Goal: Information Seeking & Learning: Find specific fact

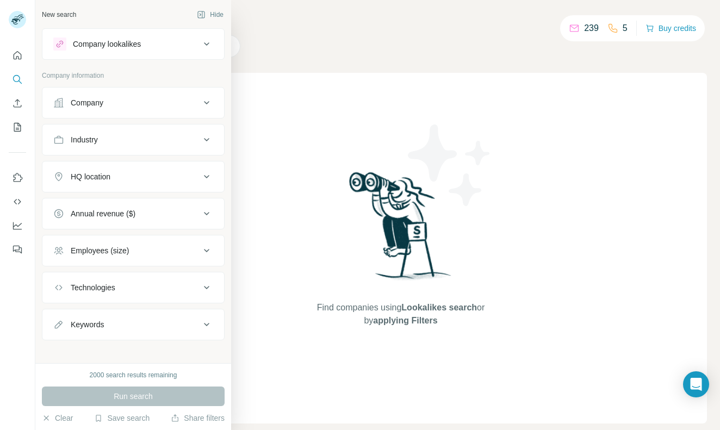
click at [107, 101] on div "Company" at bounding box center [126, 102] width 147 height 11
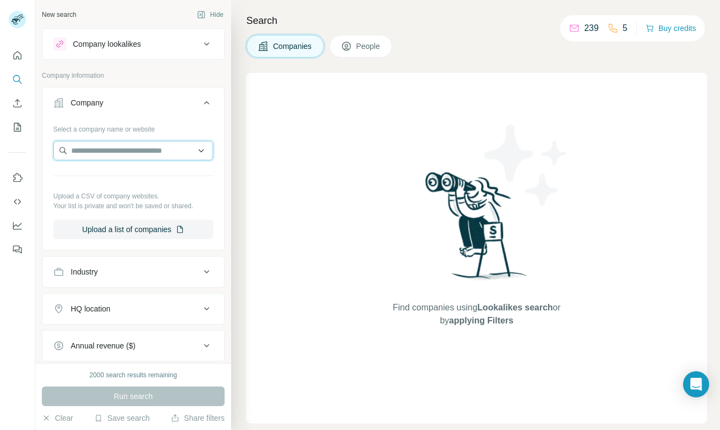
click at [97, 148] on input "text" at bounding box center [133, 151] width 160 height 20
type input "*"
click at [25, 52] on button "Quick start" at bounding box center [17, 56] width 17 height 20
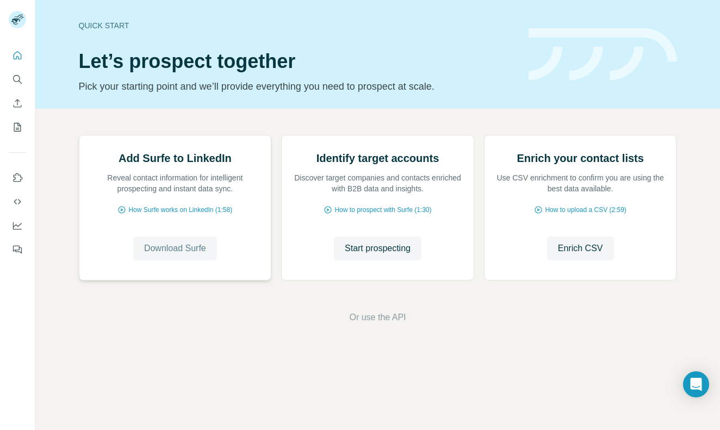
click at [171, 255] on span "Download Surfe" at bounding box center [175, 248] width 62 height 13
click at [351, 255] on span "Start prospecting" at bounding box center [378, 248] width 66 height 13
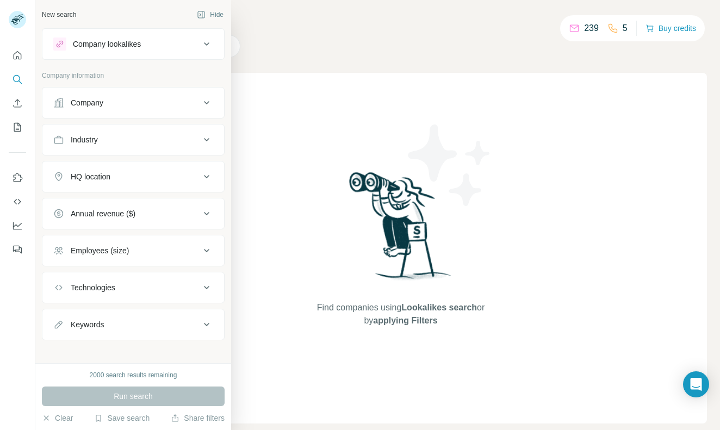
click at [146, 147] on button "Industry" at bounding box center [133, 140] width 182 height 26
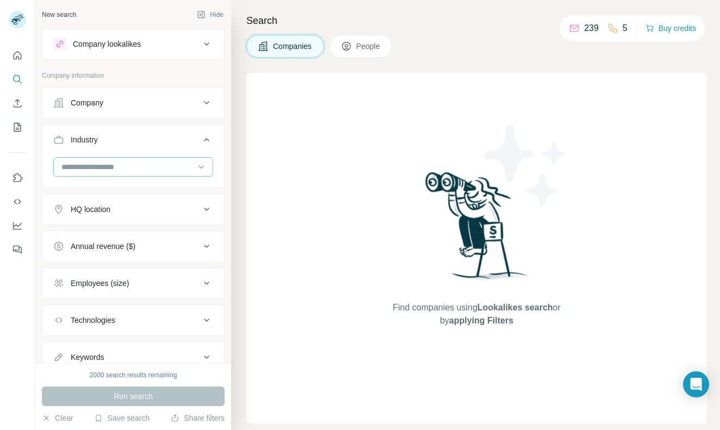
click at [133, 165] on input at bounding box center [127, 167] width 134 height 12
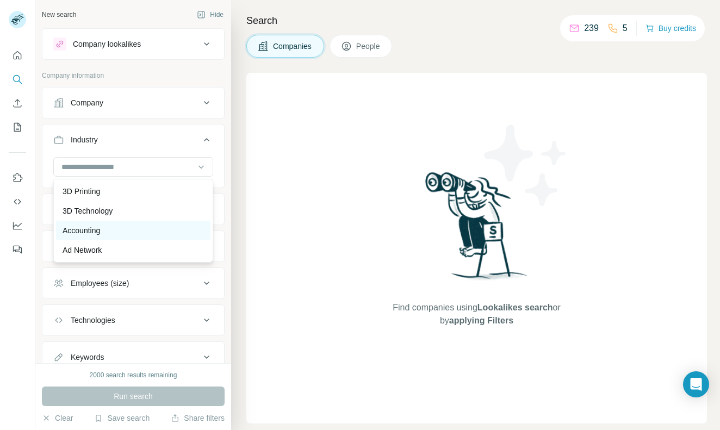
click at [90, 228] on p "Accounting" at bounding box center [82, 230] width 38 height 11
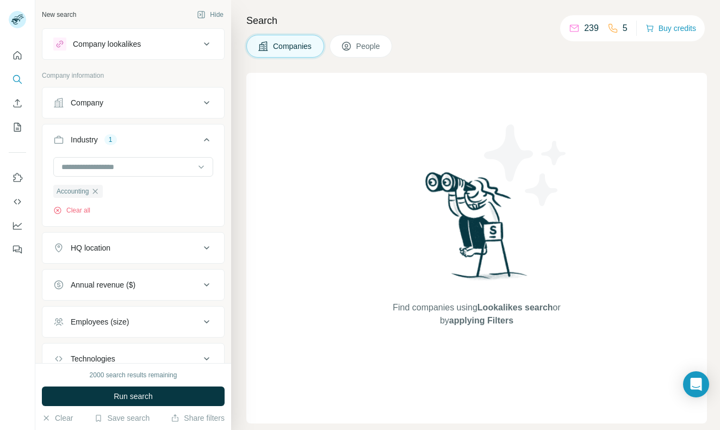
click at [102, 258] on button "HQ location" at bounding box center [133, 248] width 182 height 26
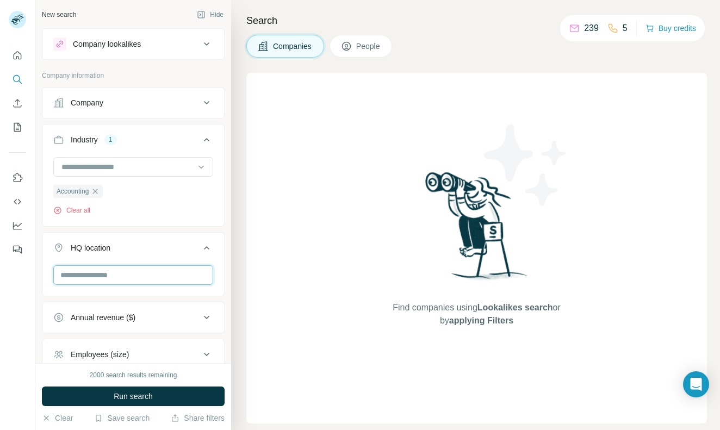
click at [118, 277] on input "text" at bounding box center [133, 275] width 160 height 20
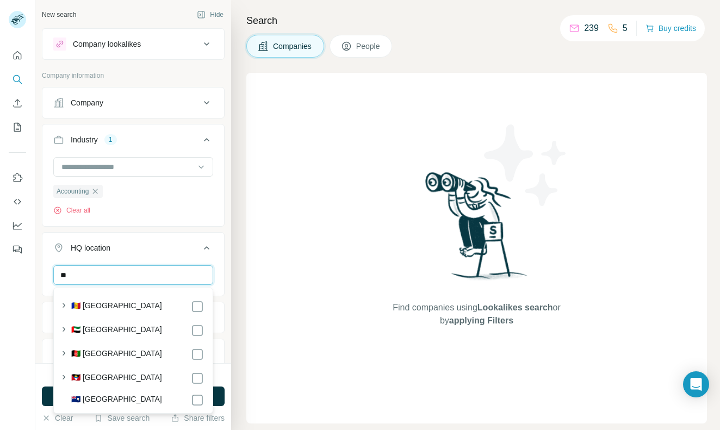
type input "*"
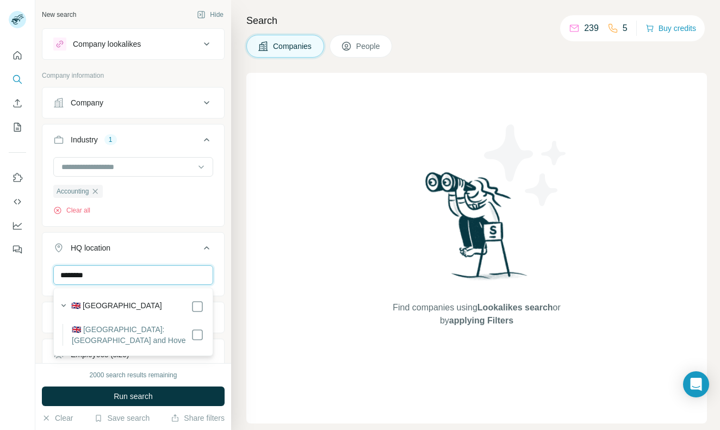
type input "********"
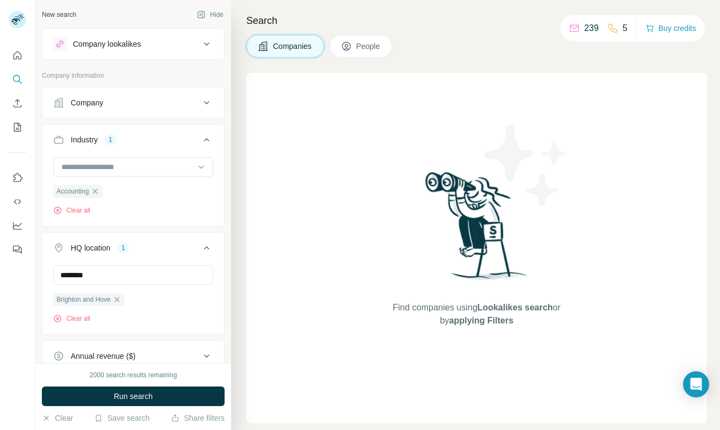
click at [209, 250] on icon at bounding box center [206, 247] width 13 height 13
click at [206, 289] on icon at bounding box center [206, 284] width 13 height 13
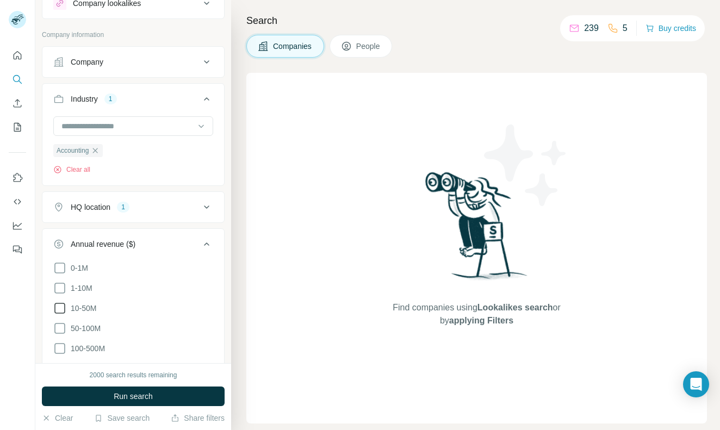
click at [60, 310] on icon at bounding box center [59, 308] width 13 height 13
click at [60, 290] on icon at bounding box center [59, 288] width 13 height 13
click at [208, 241] on icon at bounding box center [206, 244] width 13 height 13
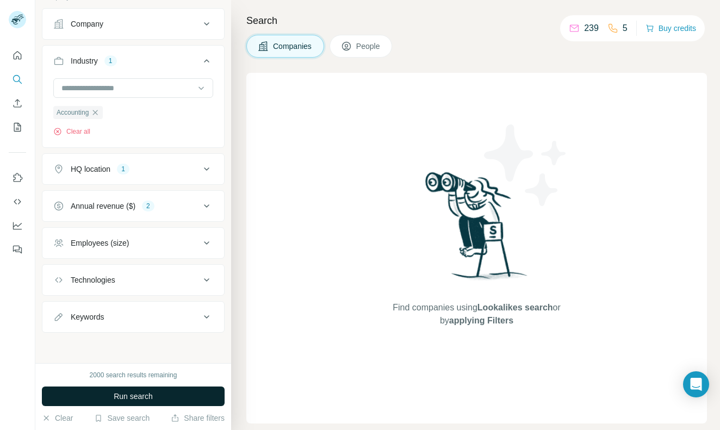
scroll to position [79, 0]
click at [129, 398] on span "Run search" at bounding box center [133, 396] width 39 height 11
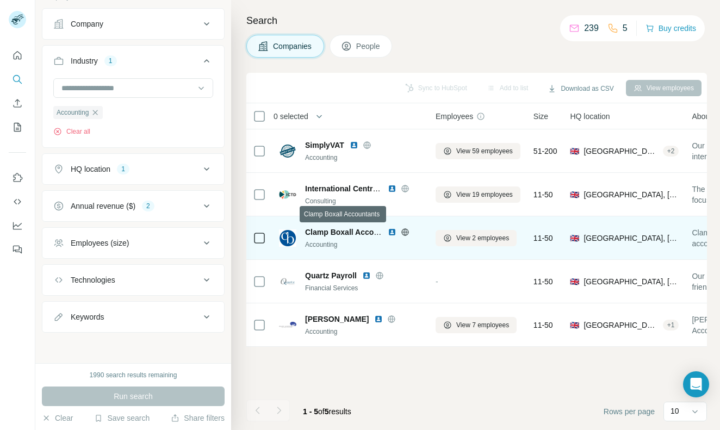
click at [311, 229] on span "Clamp Boxall Accountants" at bounding box center [353, 232] width 96 height 9
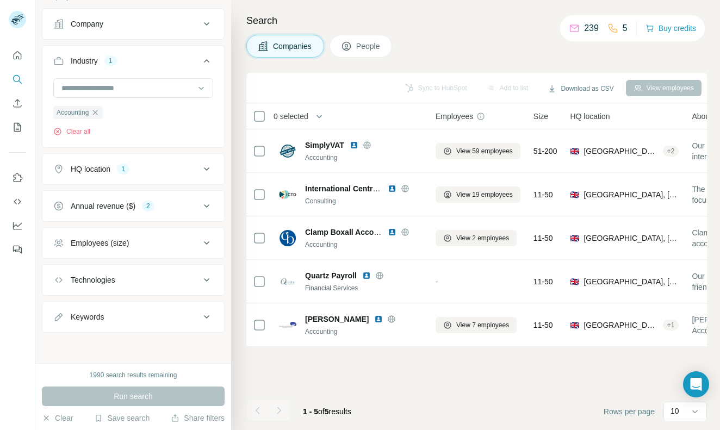
click at [284, 413] on div at bounding box center [279, 411] width 22 height 22
click at [196, 159] on button "HQ location 1" at bounding box center [133, 169] width 182 height 26
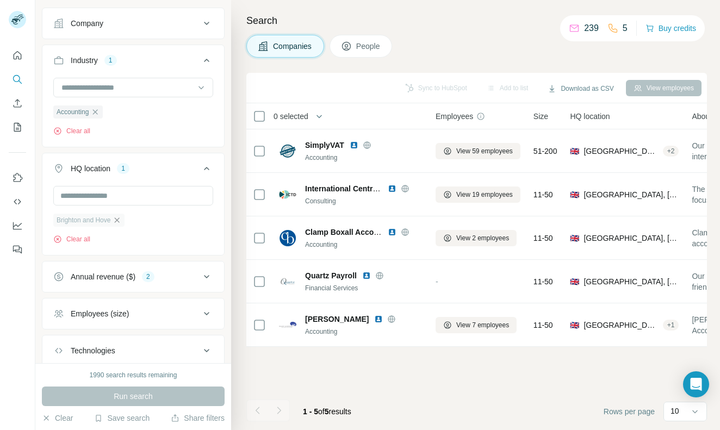
click at [115, 222] on icon "button" at bounding box center [117, 220] width 9 height 9
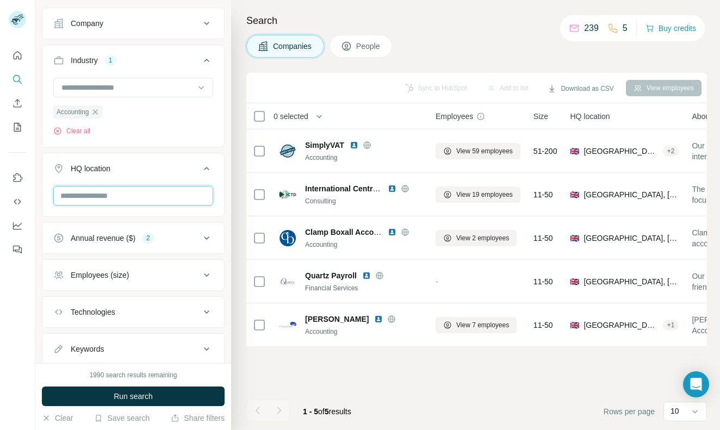
click at [99, 195] on input "text" at bounding box center [133, 196] width 160 height 20
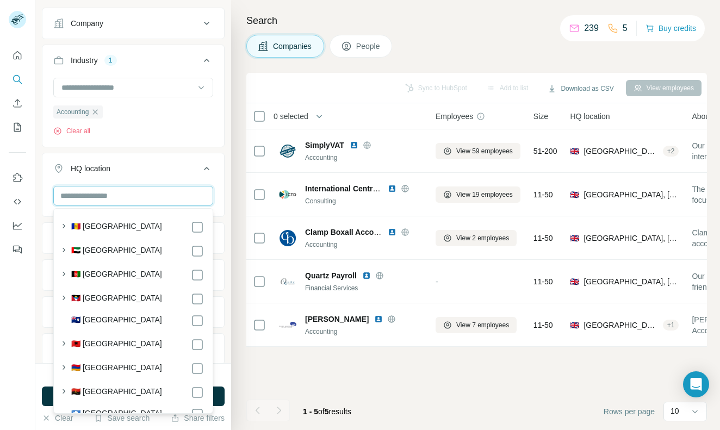
click at [149, 203] on input "text" at bounding box center [133, 196] width 160 height 20
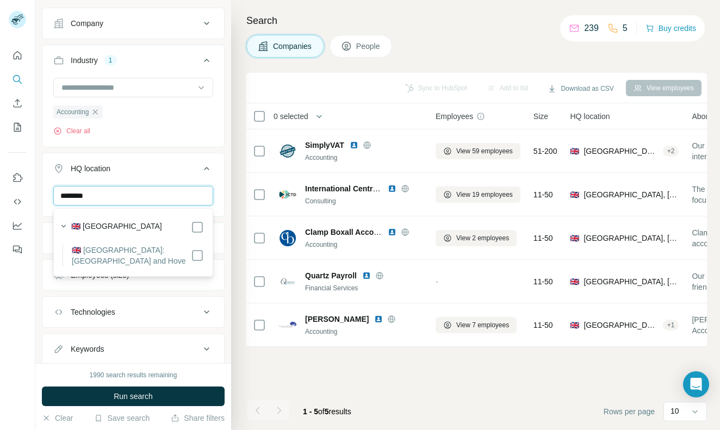
type input "********"
click at [188, 251] on label "🇬🇧 [GEOGRAPHIC_DATA]: [GEOGRAPHIC_DATA] and Hove" at bounding box center [131, 256] width 119 height 22
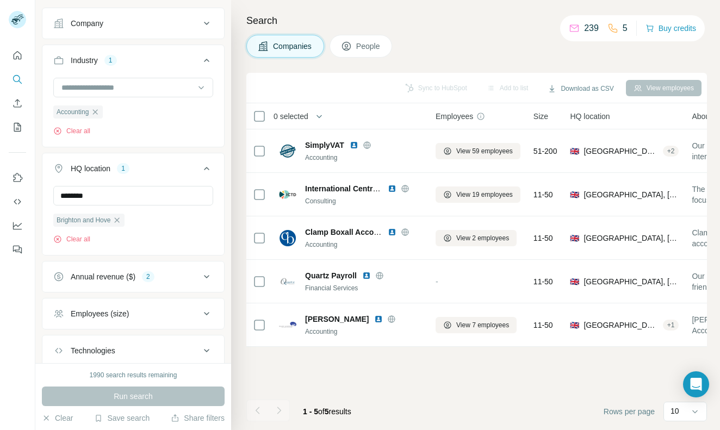
click at [250, 396] on footer "1 - 5 of 5 results Rows per page 10" at bounding box center [476, 411] width 460 height 37
click at [177, 278] on div "Annual revenue ($) 2" at bounding box center [126, 276] width 147 height 11
click at [63, 297] on icon at bounding box center [59, 300] width 13 height 13
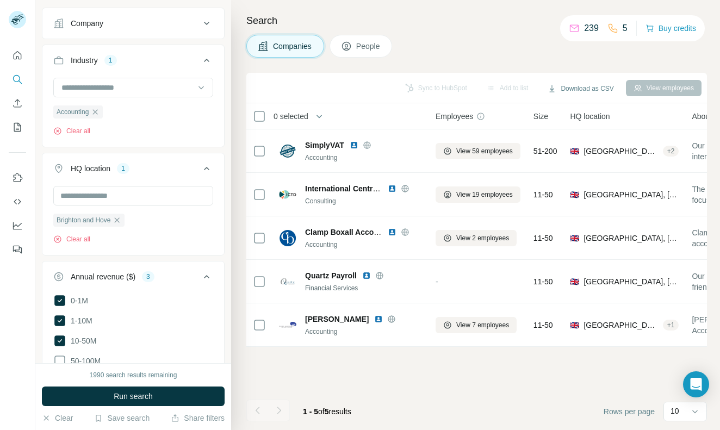
click at [146, 399] on span "Run search" at bounding box center [133, 396] width 39 height 11
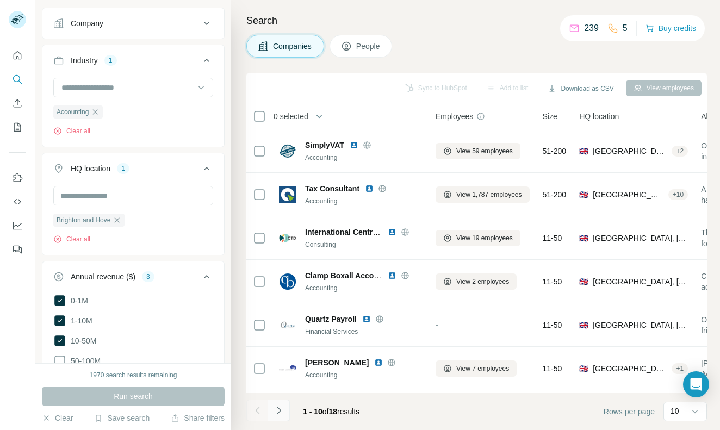
click at [279, 403] on button "Navigate to next page" at bounding box center [279, 411] width 22 height 22
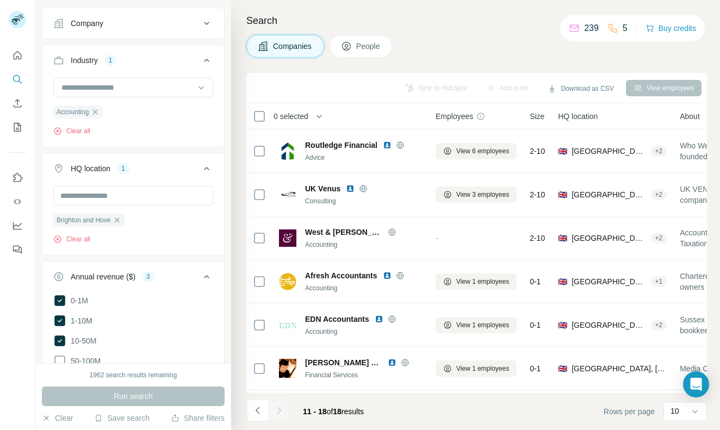
click at [277, 411] on div at bounding box center [279, 411] width 22 height 22
click at [148, 13] on button "Company" at bounding box center [133, 23] width 182 height 26
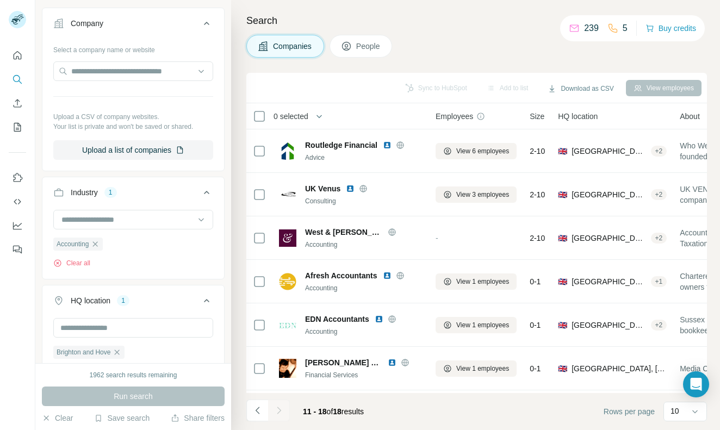
click at [124, 339] on div at bounding box center [133, 329] width 160 height 22
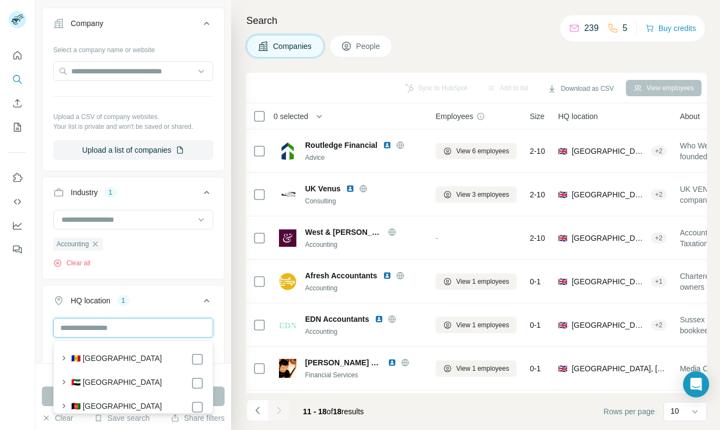
click at [112, 322] on input "text" at bounding box center [133, 328] width 160 height 20
click at [204, 327] on input "text" at bounding box center [133, 328] width 160 height 20
click at [129, 329] on input "text" at bounding box center [133, 328] width 160 height 20
click at [199, 327] on input "text" at bounding box center [133, 328] width 160 height 20
click at [158, 292] on button "HQ location 1" at bounding box center [133, 303] width 182 height 30
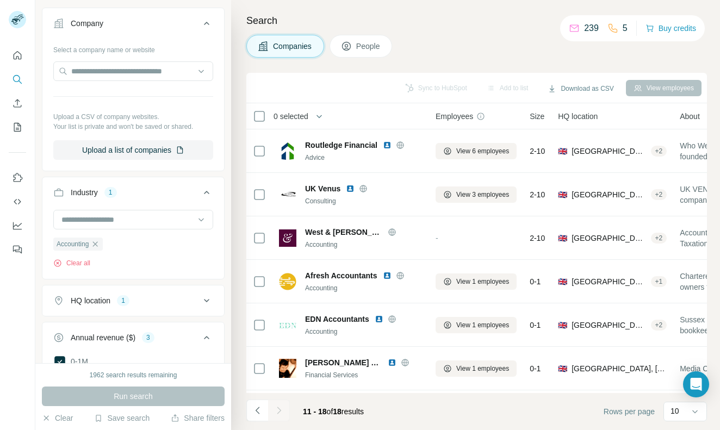
click at [120, 296] on div "HQ location 1" at bounding box center [126, 300] width 147 height 11
click at [119, 352] on icon "button" at bounding box center [117, 352] width 9 height 9
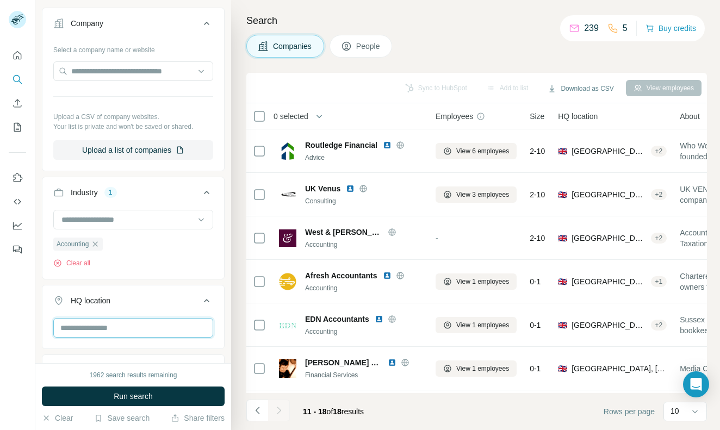
type input "*"
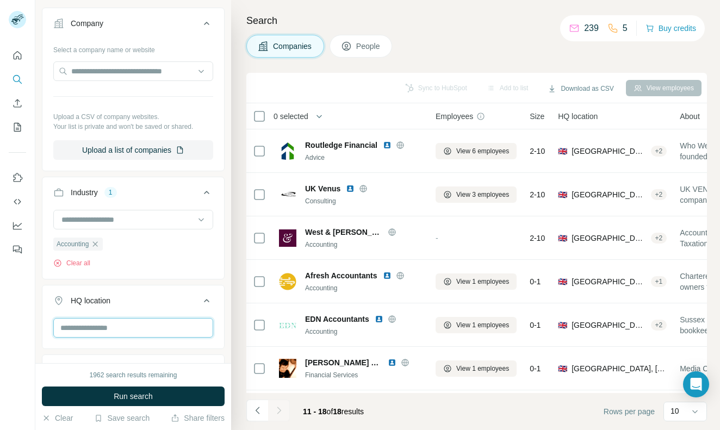
type input "*"
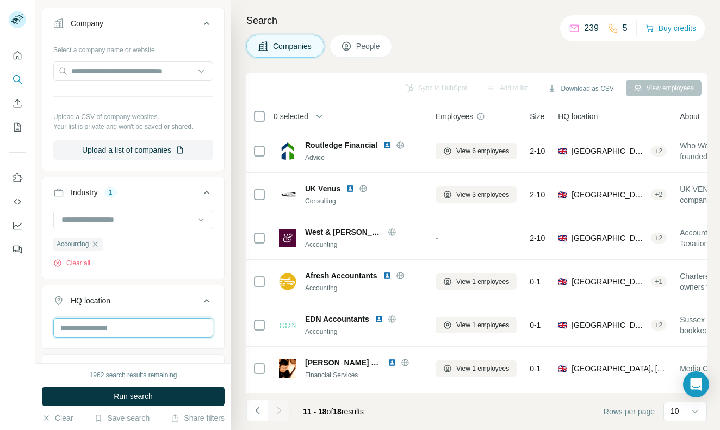
type input "*"
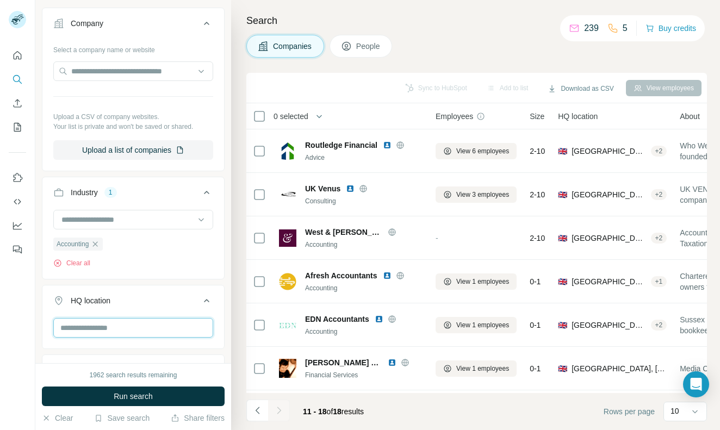
click at [98, 324] on input "text" at bounding box center [133, 328] width 160 height 20
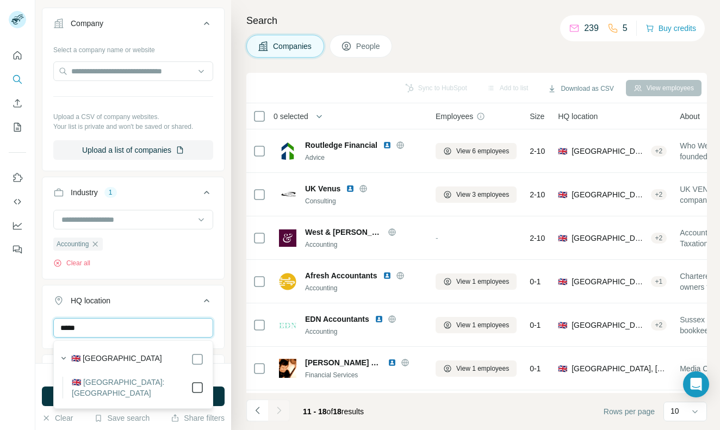
type input "*****"
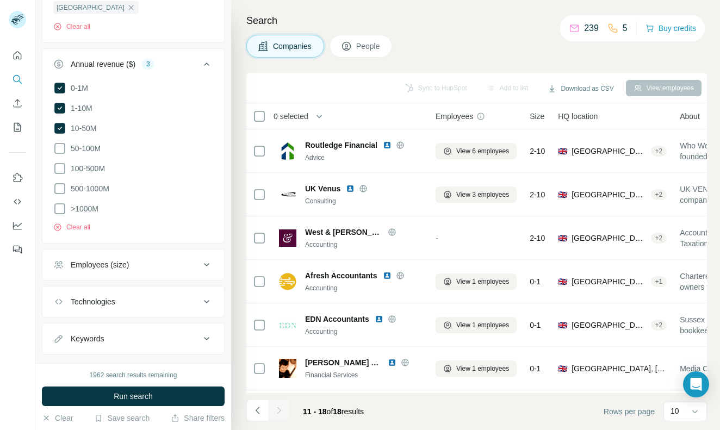
scroll to position [443, 0]
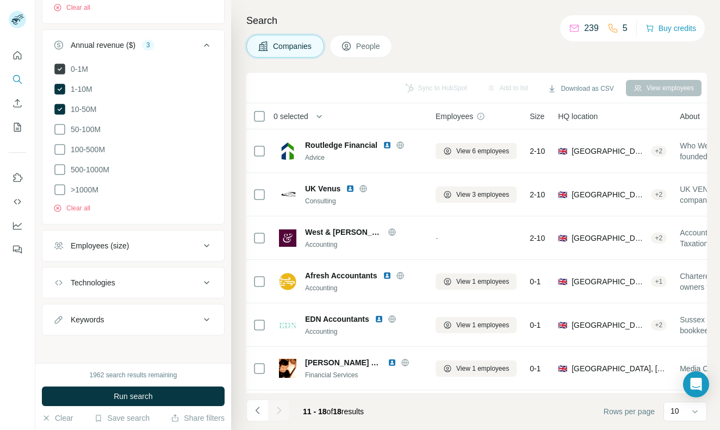
click at [61, 68] on icon at bounding box center [59, 69] width 11 height 11
click at [120, 390] on button "Run search" at bounding box center [133, 397] width 183 height 20
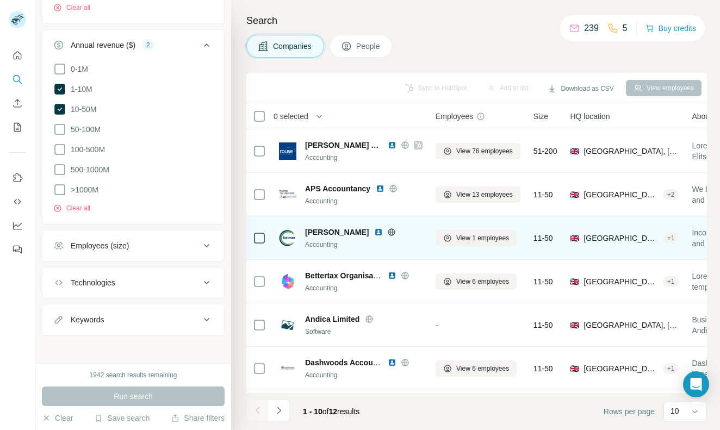
click at [312, 230] on span "[PERSON_NAME]" at bounding box center [337, 232] width 64 height 11
copy span "[PERSON_NAME]"
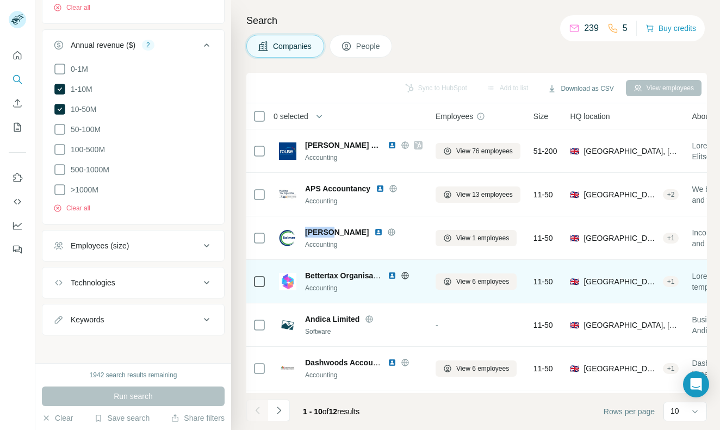
scroll to position [51, 0]
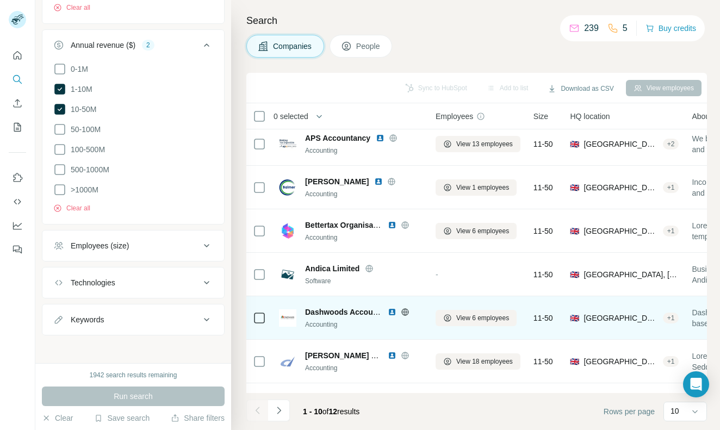
click at [333, 309] on span "Dashwoods Accountants" at bounding box center [350, 312] width 91 height 9
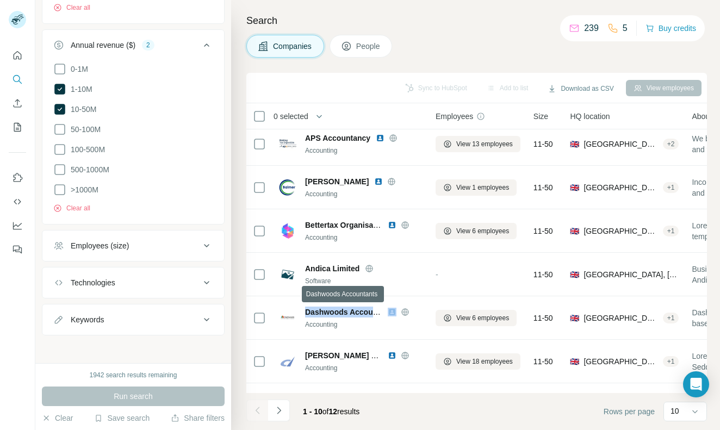
copy span "Dashwoods Accountants"
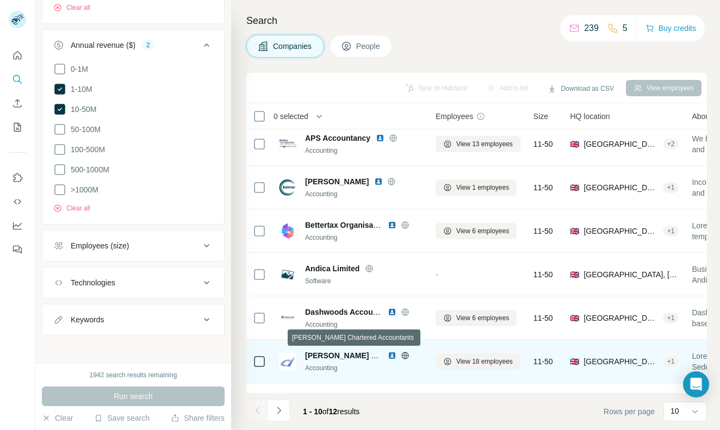
click at [332, 354] on span "[PERSON_NAME] Chartered Accountants" at bounding box center [380, 355] width 150 height 9
copy span "[PERSON_NAME] Chartered Accountants"
